Goal: Transaction & Acquisition: Book appointment/travel/reservation

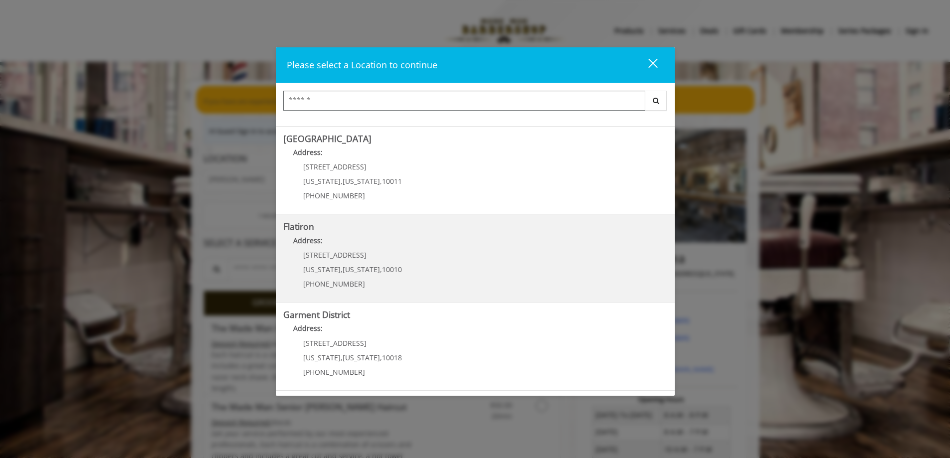
scroll to position [50, 0]
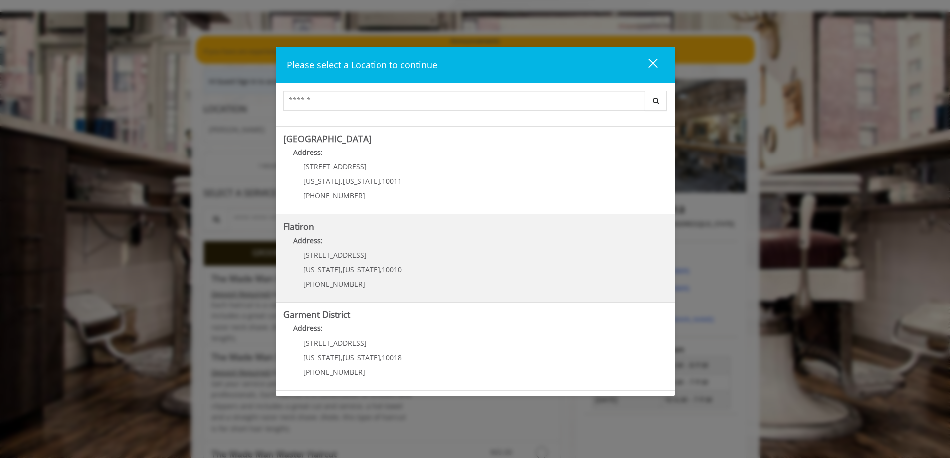
click at [364, 263] on div "[STREET_ADDRESS][US_STATE][US_STATE] (917) 475-1765" at bounding box center [345, 272] width 124 height 43
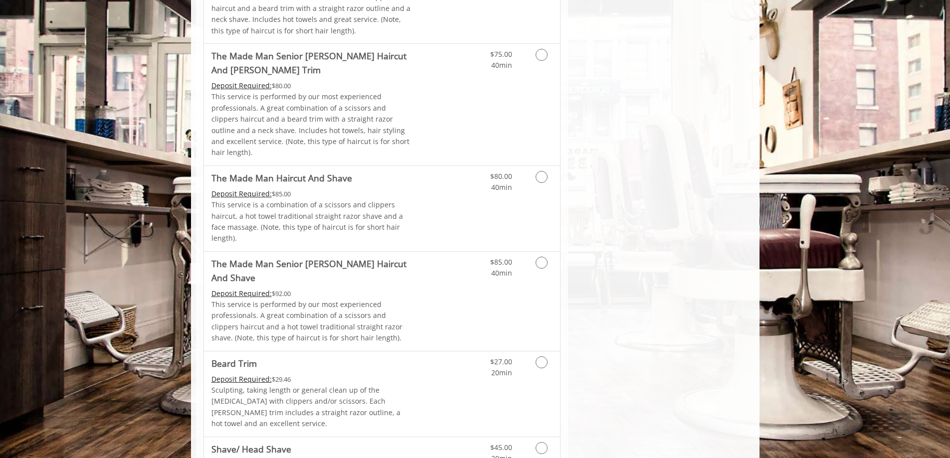
scroll to position [847, 0]
click at [553, 351] on div "Grooming services" at bounding box center [539, 364] width 40 height 27
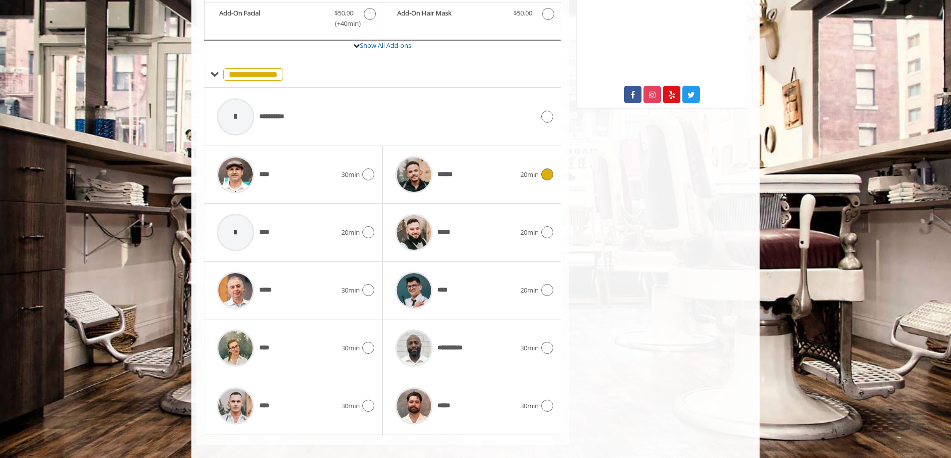
scroll to position [396, 0]
click at [543, 235] on div "***** 20min" at bounding box center [471, 231] width 162 height 47
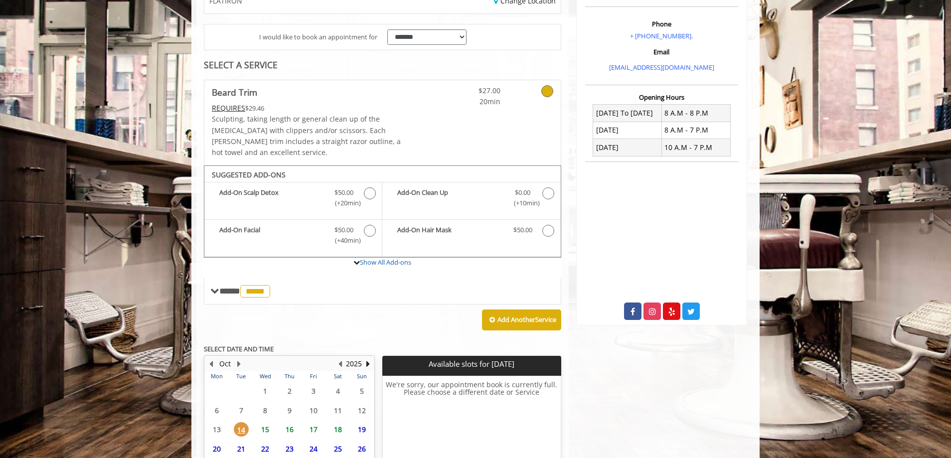
scroll to position [270, 0]
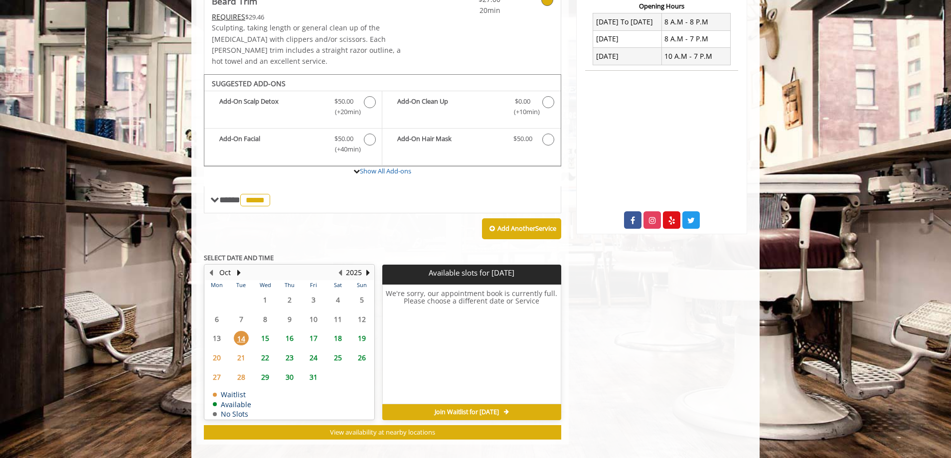
click at [269, 331] on span "15" at bounding box center [265, 338] width 15 height 14
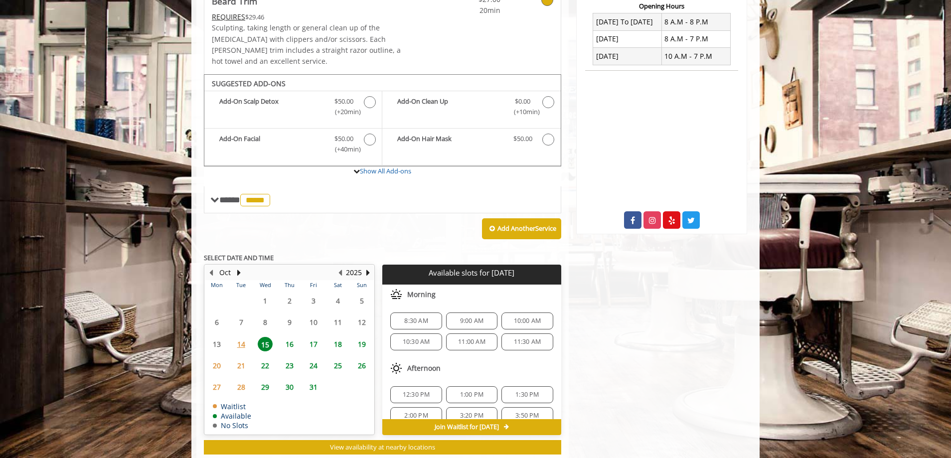
scroll to position [285, 0]
